Goal: Information Seeking & Learning: Learn about a topic

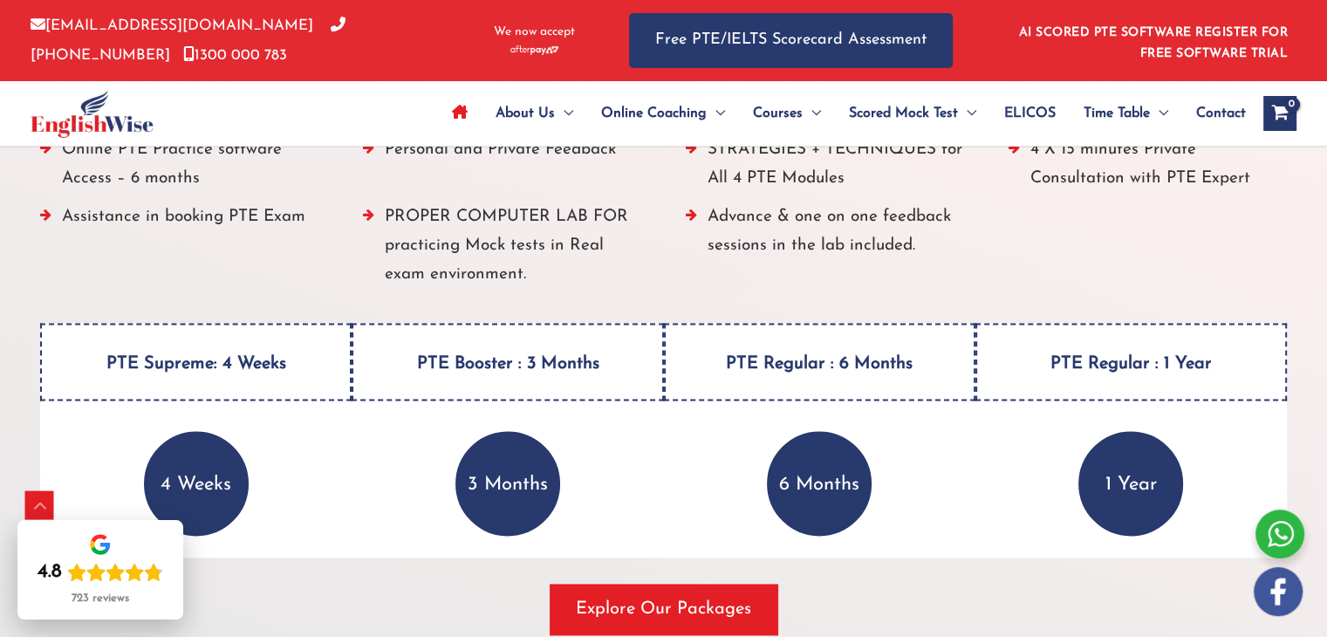
scroll to position [2298, 0]
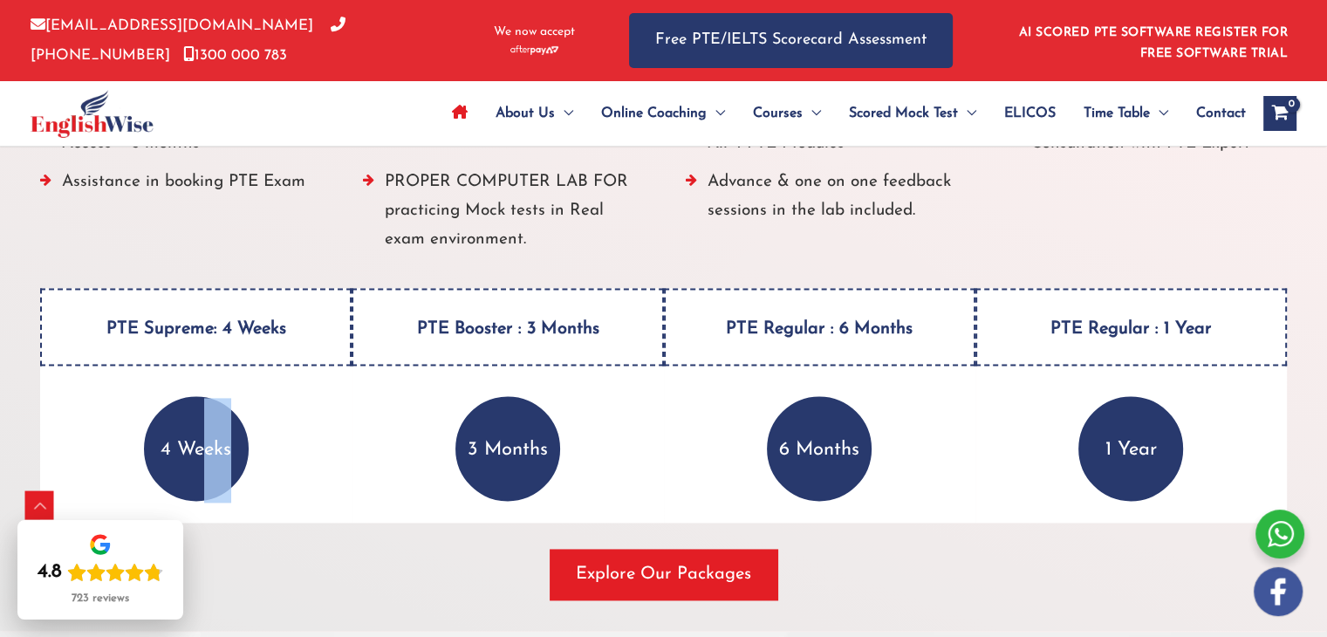
drag, startPoint x: 255, startPoint y: 369, endPoint x: 207, endPoint y: 488, distance: 128.0
click at [207, 488] on div "PTE Supreme: 4 Weeks 4 Weeks ALL PTE preparation materials (included in the cou…" at bounding box center [195, 405] width 311 height 235
click at [207, 488] on p "4 Weeks" at bounding box center [196, 448] width 105 height 105
click at [46, 172] on li "Assistance in booking PTE Exam" at bounding box center [179, 215] width 279 height 96
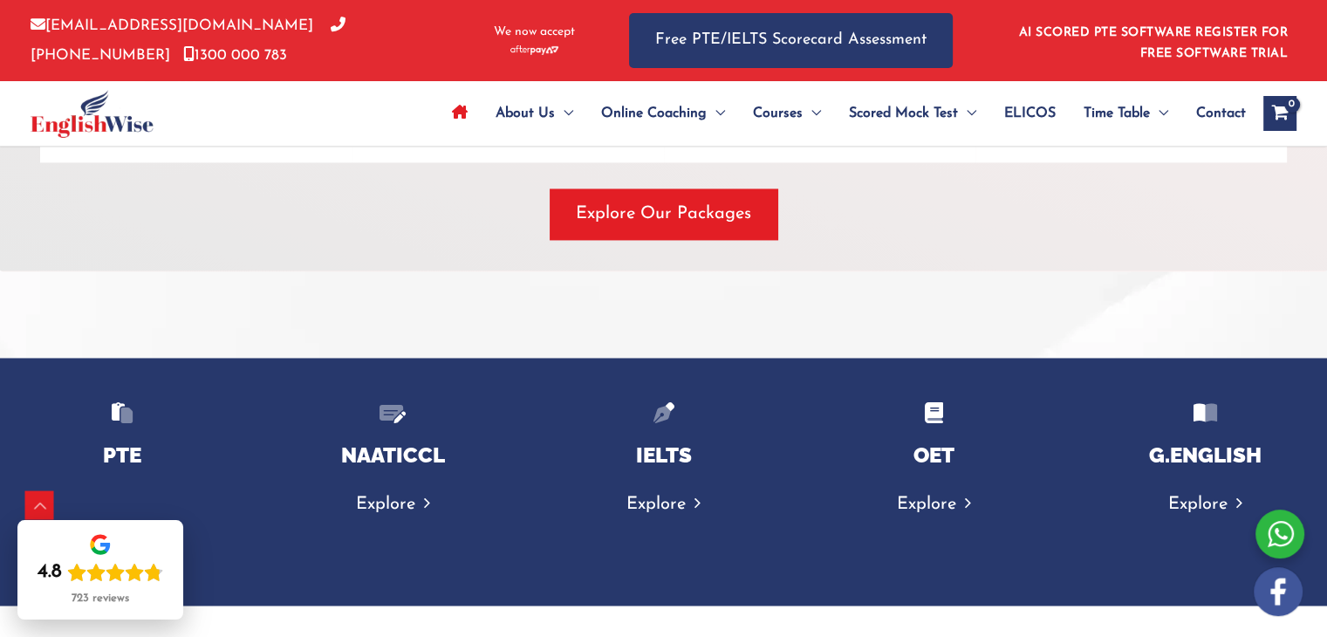
scroll to position [2728, 0]
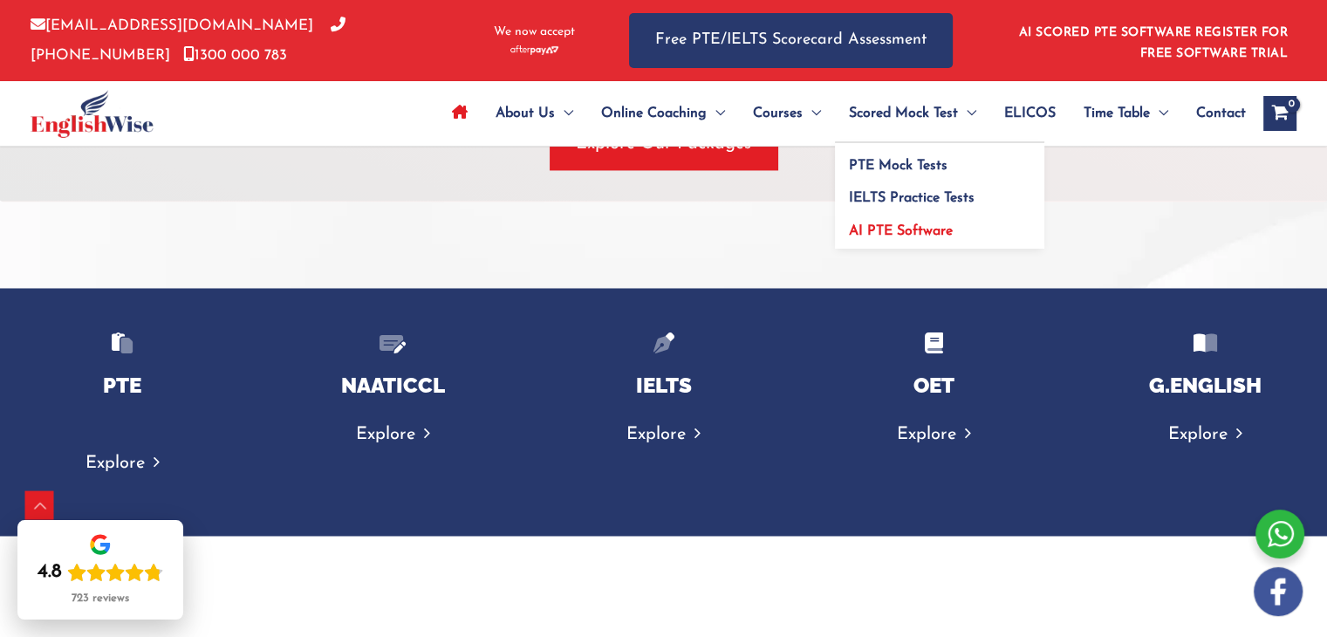
click at [904, 232] on span "AI PTE Software" at bounding box center [901, 231] width 104 height 14
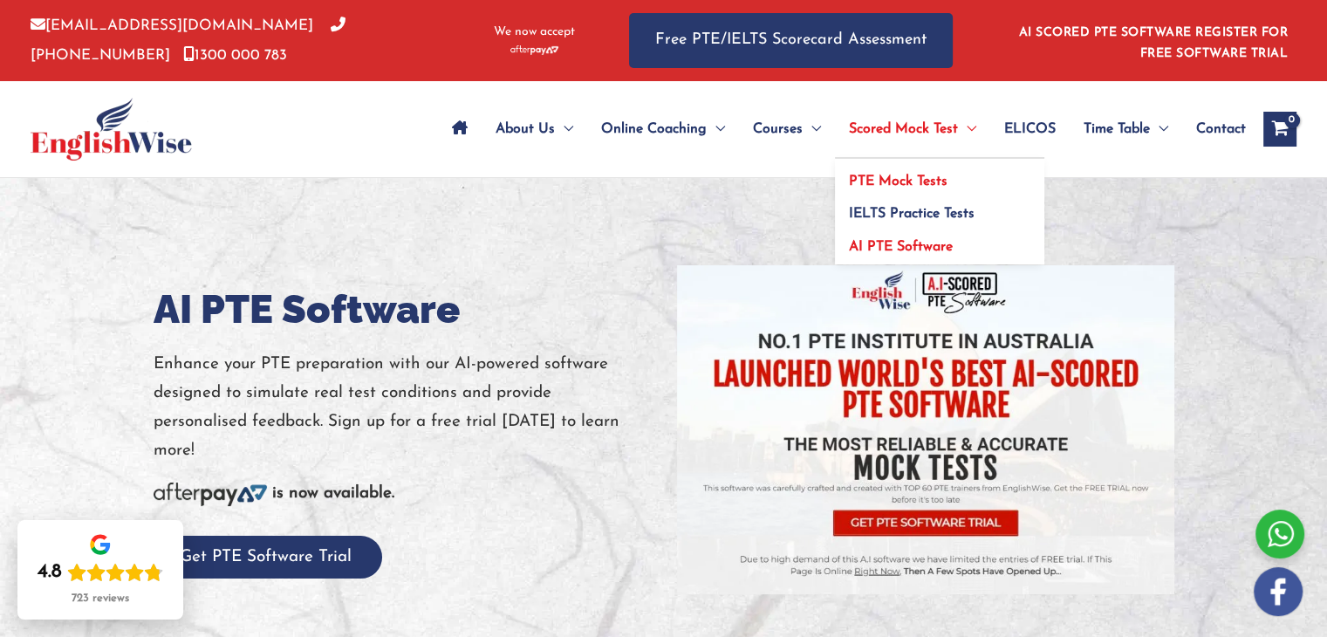
click at [897, 180] on span "PTE Mock Tests" at bounding box center [898, 181] width 99 height 14
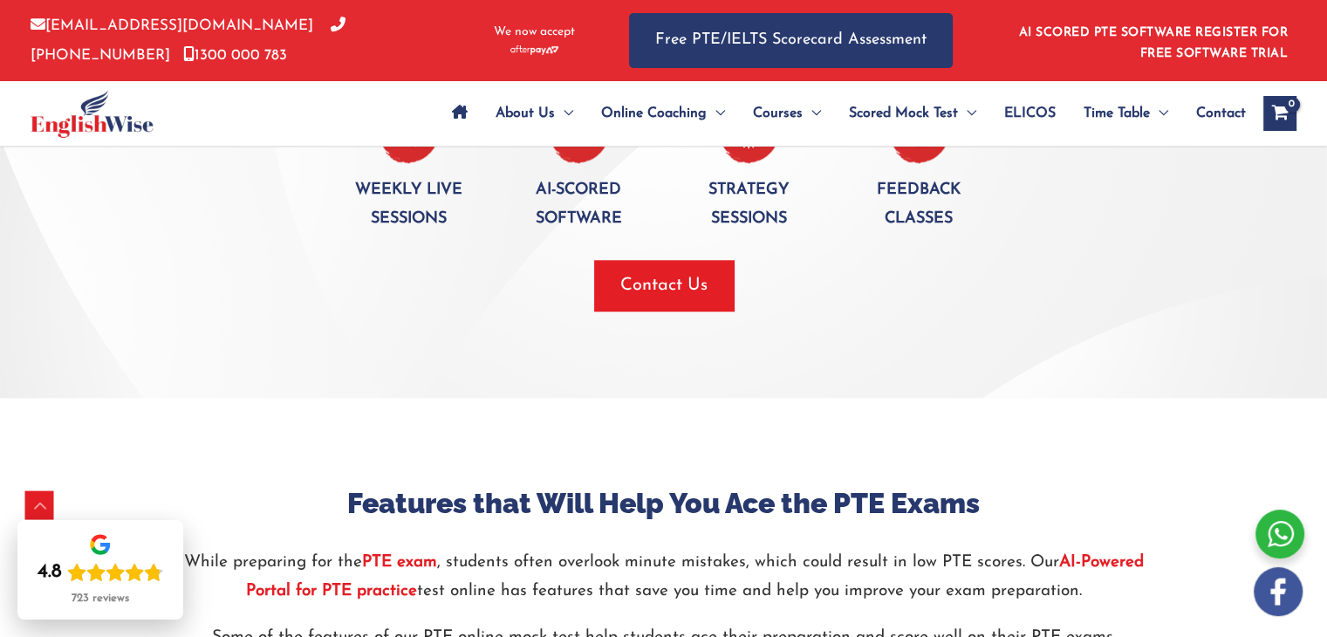
scroll to position [1577, 0]
